Goal: Information Seeking & Learning: Learn about a topic

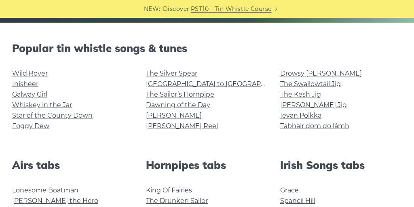
scroll to position [190, 0]
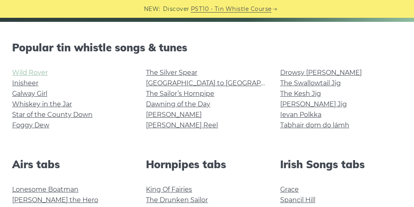
click at [21, 72] on link "Wild Rover" at bounding box center [30, 73] width 36 height 8
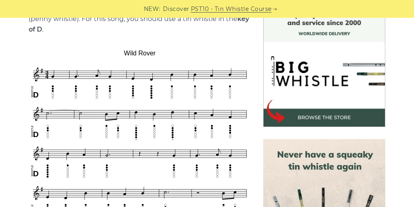
scroll to position [227, 0]
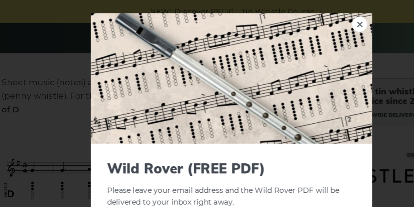
scroll to position [170, 0]
click at [305, 23] on link "×" at bounding box center [307, 19] width 12 height 12
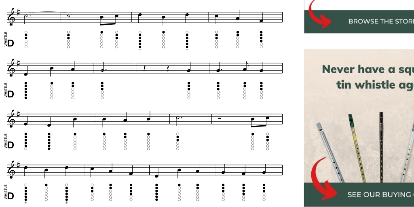
scroll to position [300, 0]
